Goal: Task Accomplishment & Management: Manage account settings

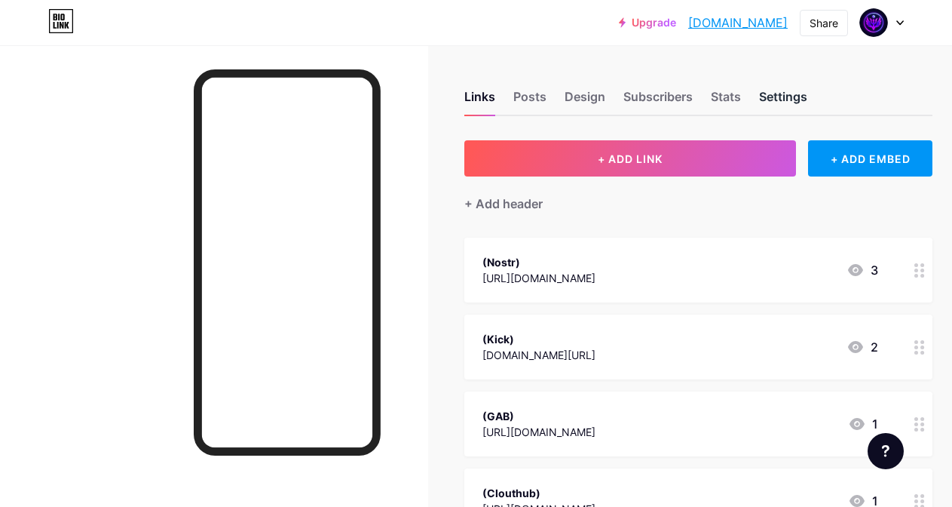
click at [781, 97] on div "Settings" at bounding box center [783, 100] width 48 height 27
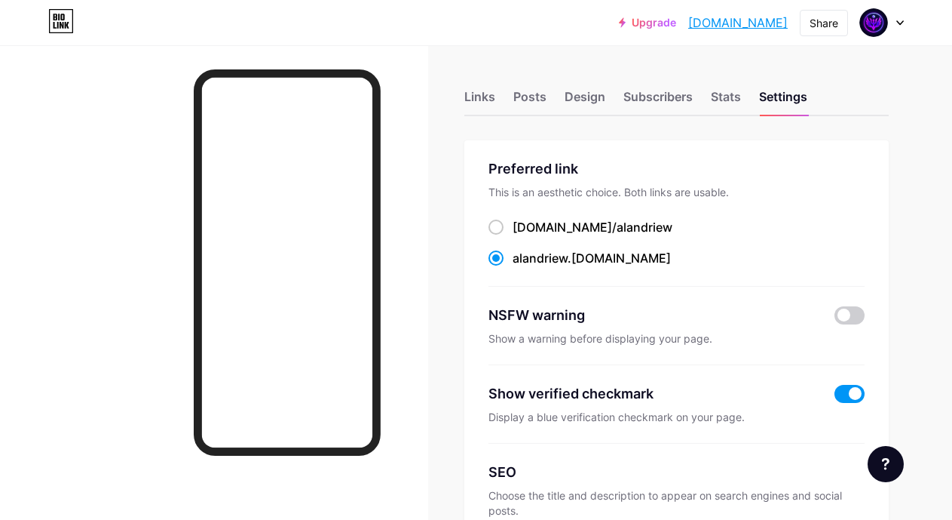
scroll to position [455, 0]
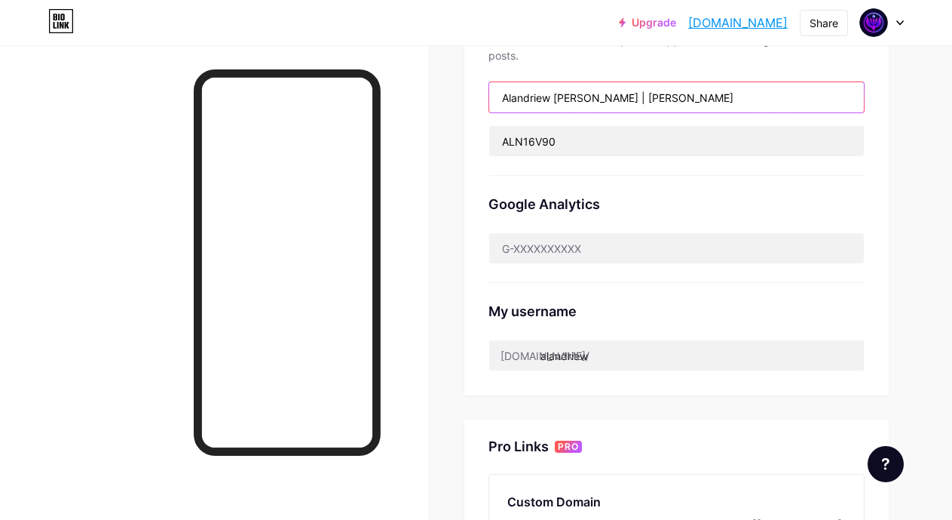
click at [722, 93] on input "Alandriew [PERSON_NAME] | [PERSON_NAME]" at bounding box center [676, 97] width 375 height 30
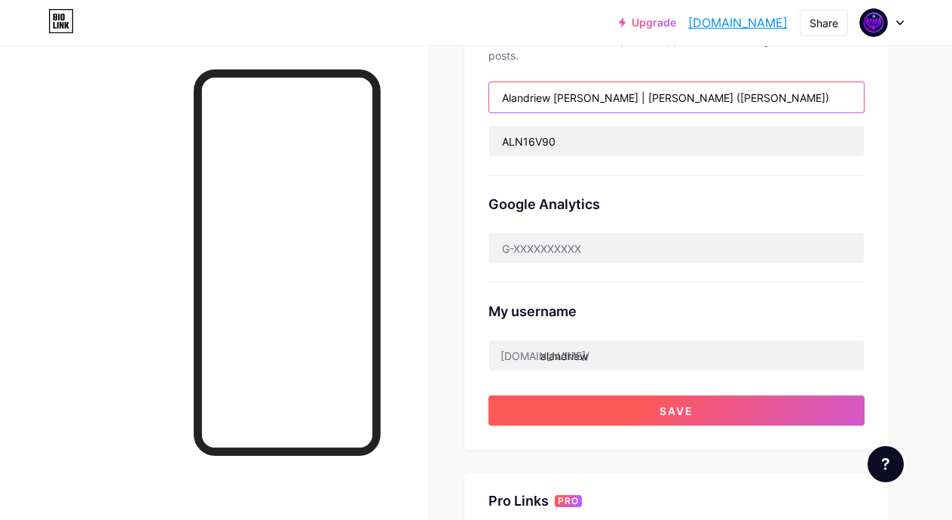
type input "Alandriew [PERSON_NAME] | [PERSON_NAME] ([PERSON_NAME])"
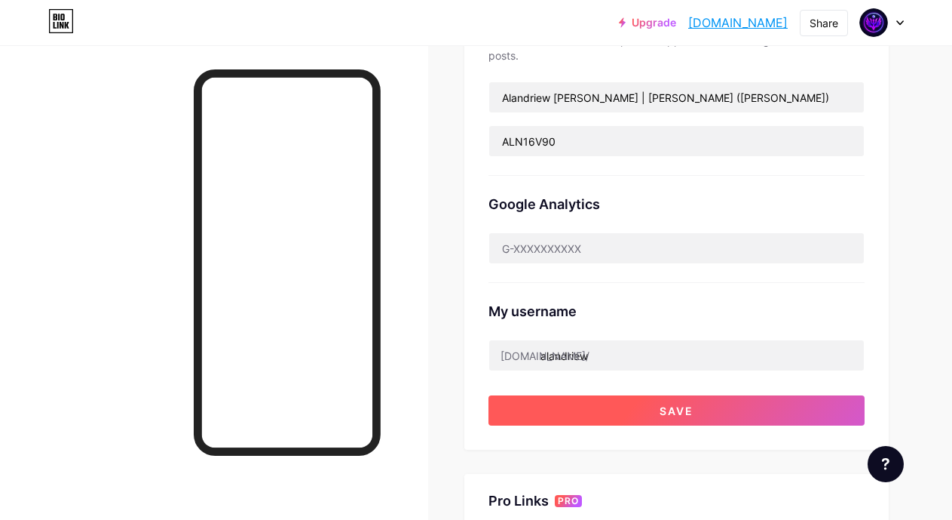
click at [692, 409] on span "Save" at bounding box center [677, 410] width 34 height 13
